Goal: Transaction & Acquisition: Book appointment/travel/reservation

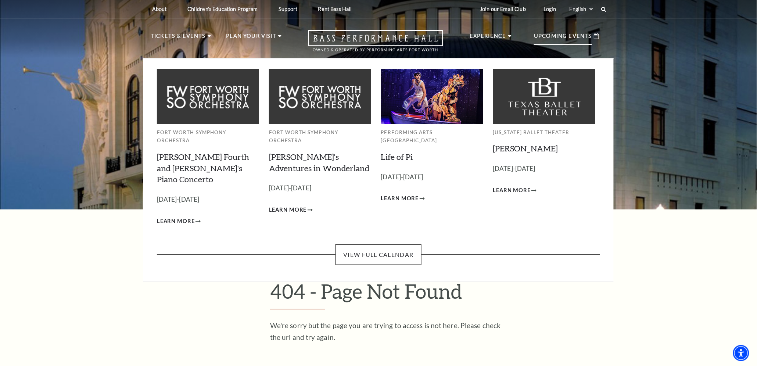
click at [564, 35] on p "Upcoming Events" at bounding box center [563, 38] width 58 height 13
click at [386, 244] on link "View Full Calendar" at bounding box center [379, 254] width 86 height 21
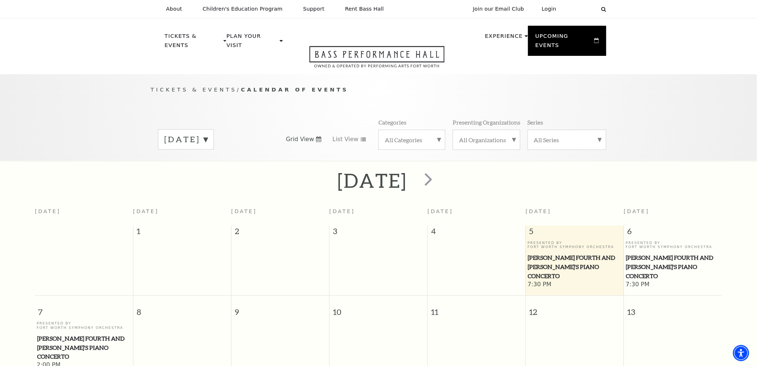
click at [208, 134] on label "[DATE]" at bounding box center [185, 139] width 43 height 11
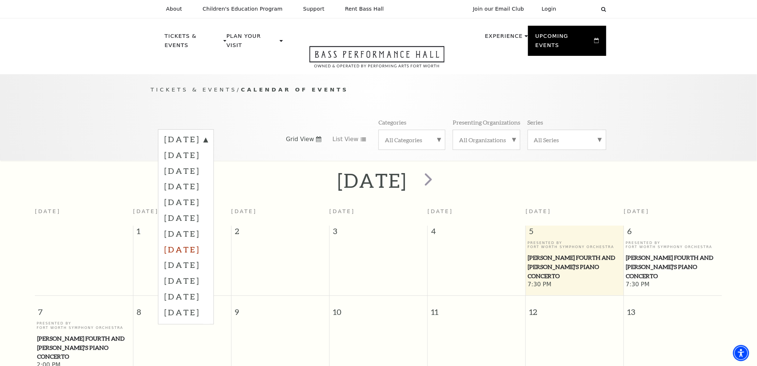
click at [208, 243] on label "[DATE]" at bounding box center [185, 250] width 43 height 16
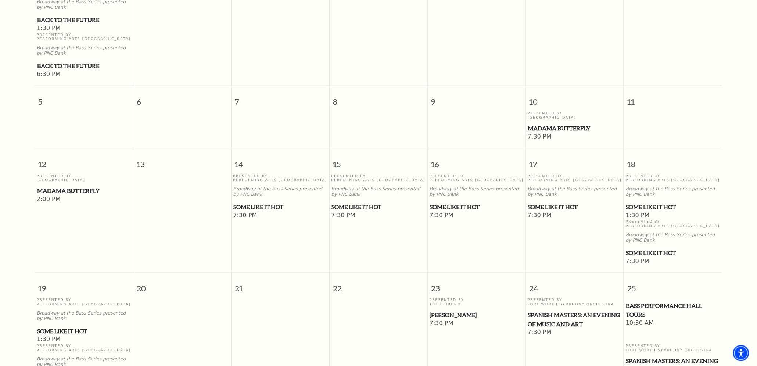
scroll to position [263, 0]
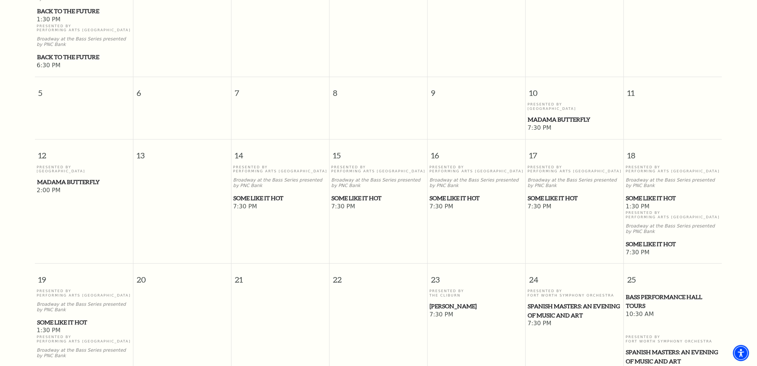
click at [362, 194] on span "Some Like It Hot" at bounding box center [379, 198] width 94 height 9
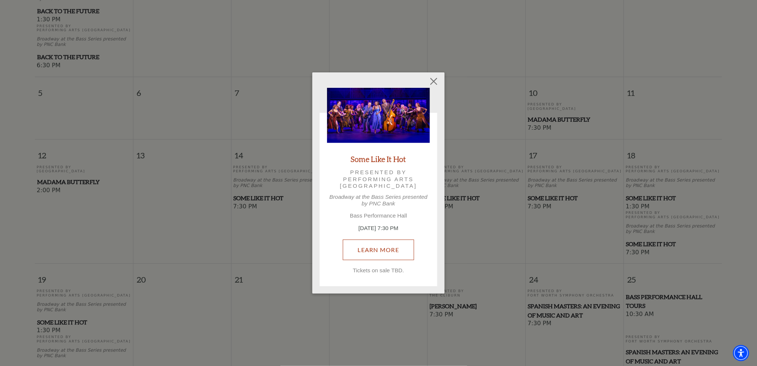
click at [372, 249] on link "Learn More" at bounding box center [379, 250] width 72 height 21
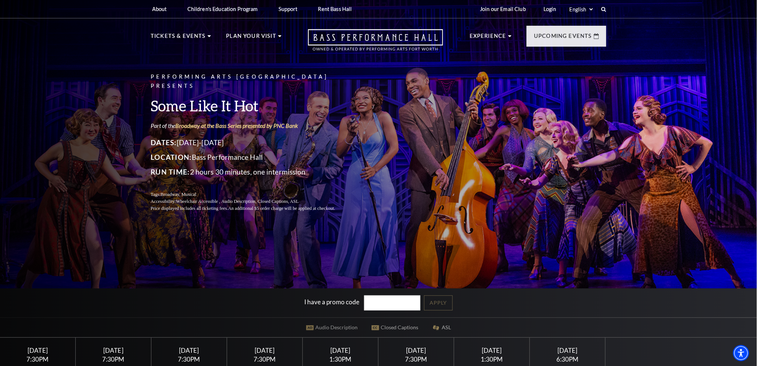
click at [358, 348] on div "Saturday April 18" at bounding box center [341, 351] width 58 height 8
